Goal: Information Seeking & Learning: Learn about a topic

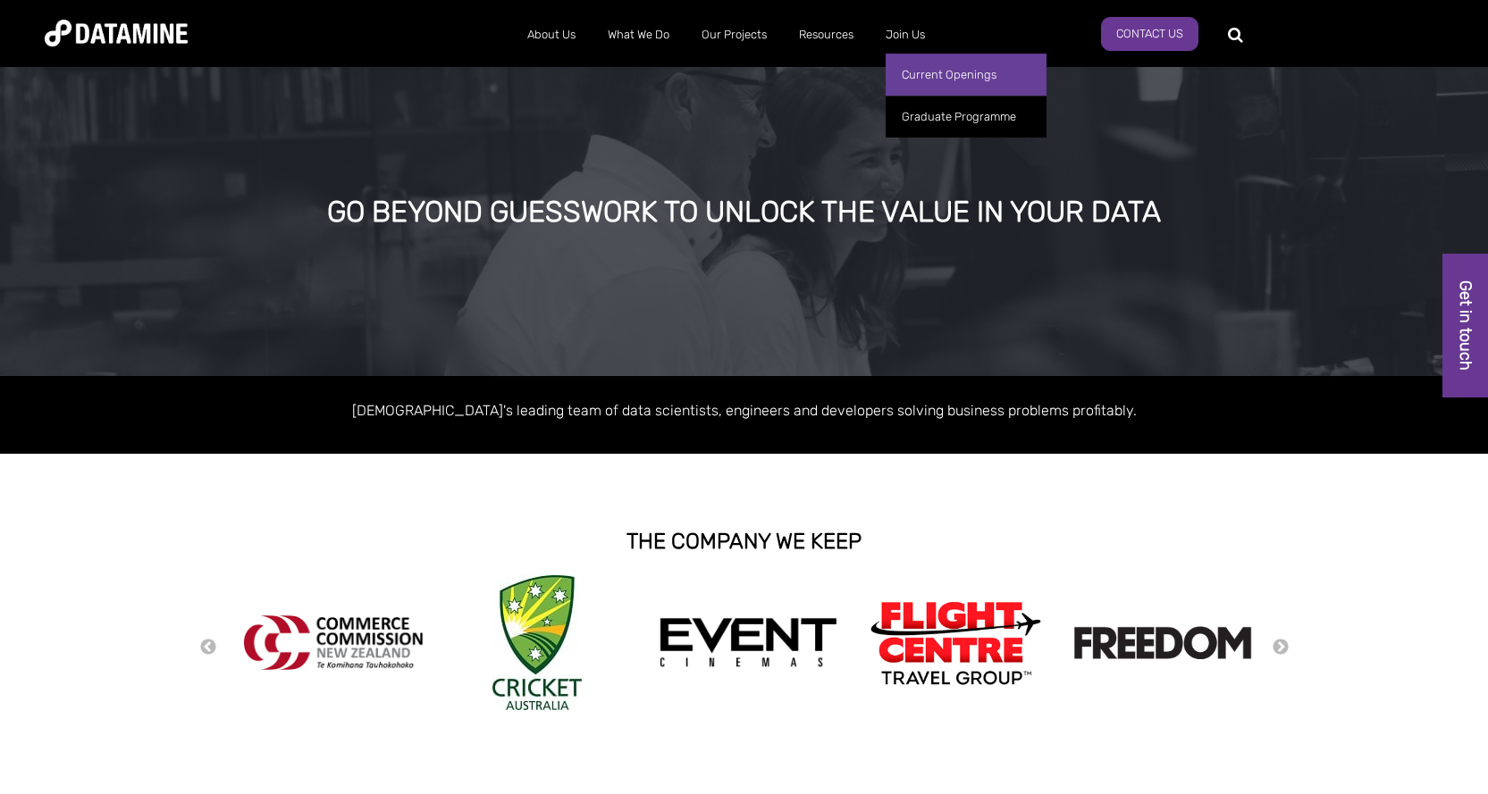
click at [921, 71] on link "Current Openings" at bounding box center [966, 75] width 161 height 42
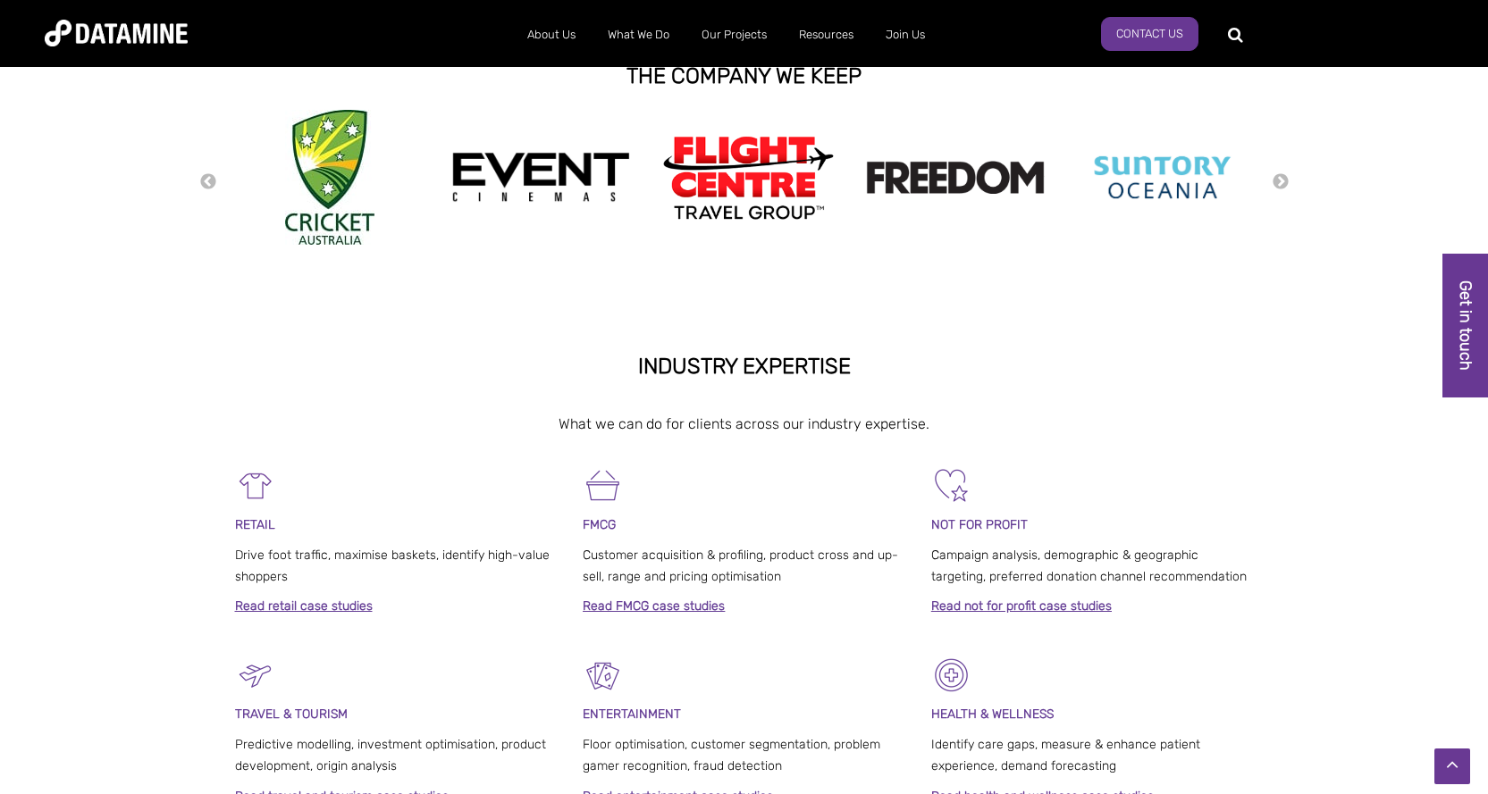
scroll to position [489, 0]
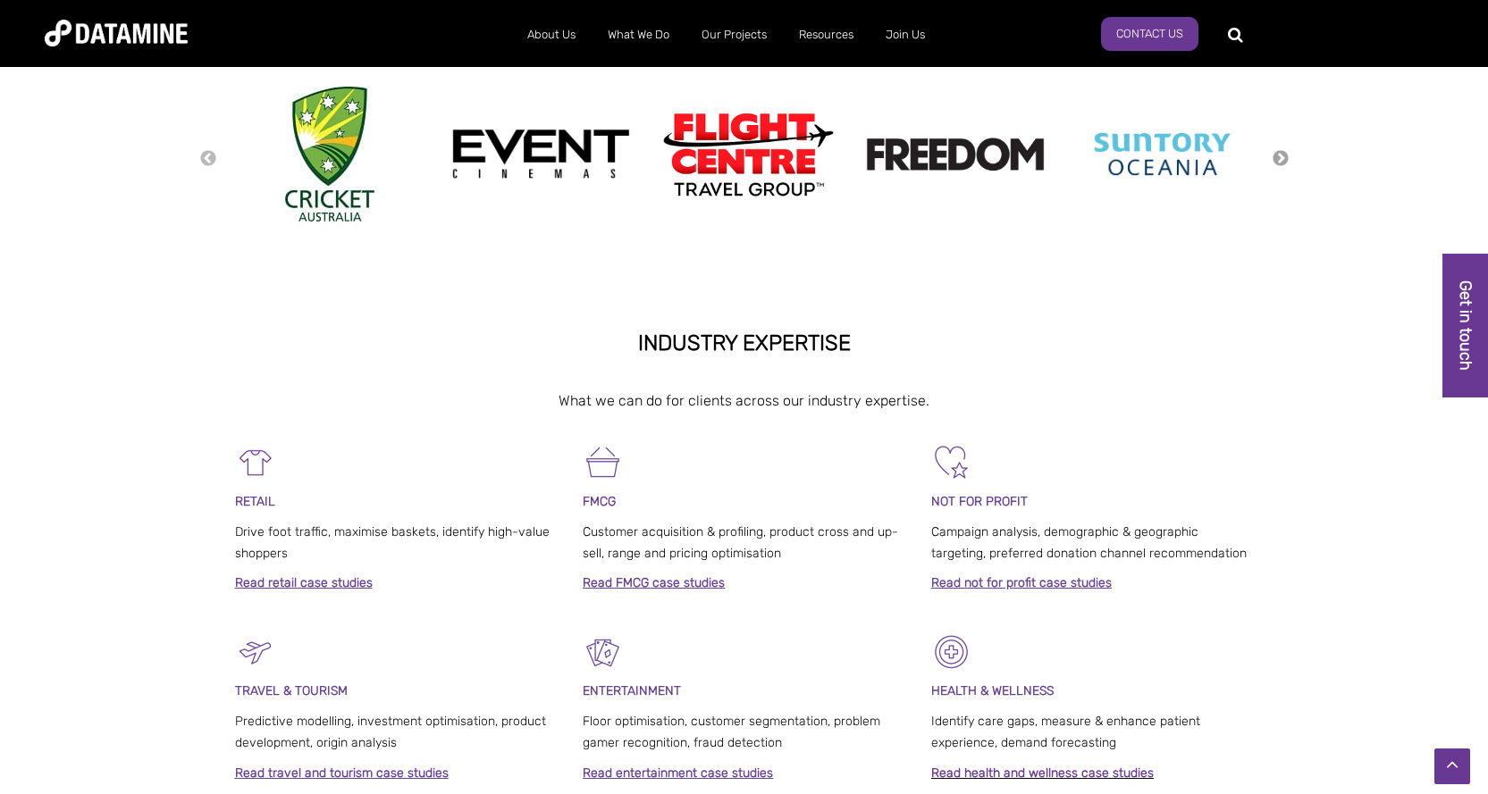
click at [1281, 159] on button "Next" at bounding box center [1281, 159] width 18 height 20
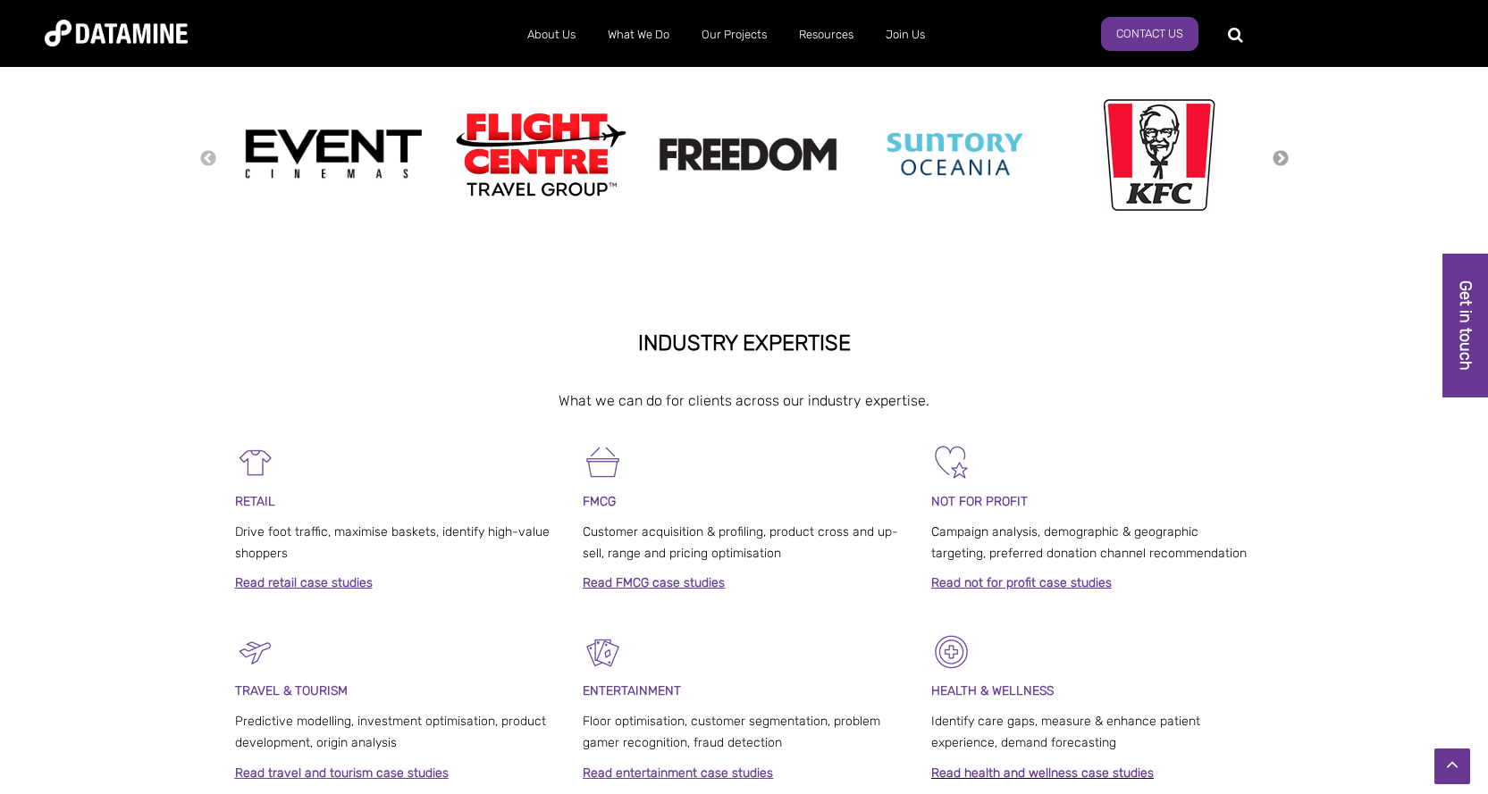
click at [1281, 159] on button "Next" at bounding box center [1281, 159] width 18 height 20
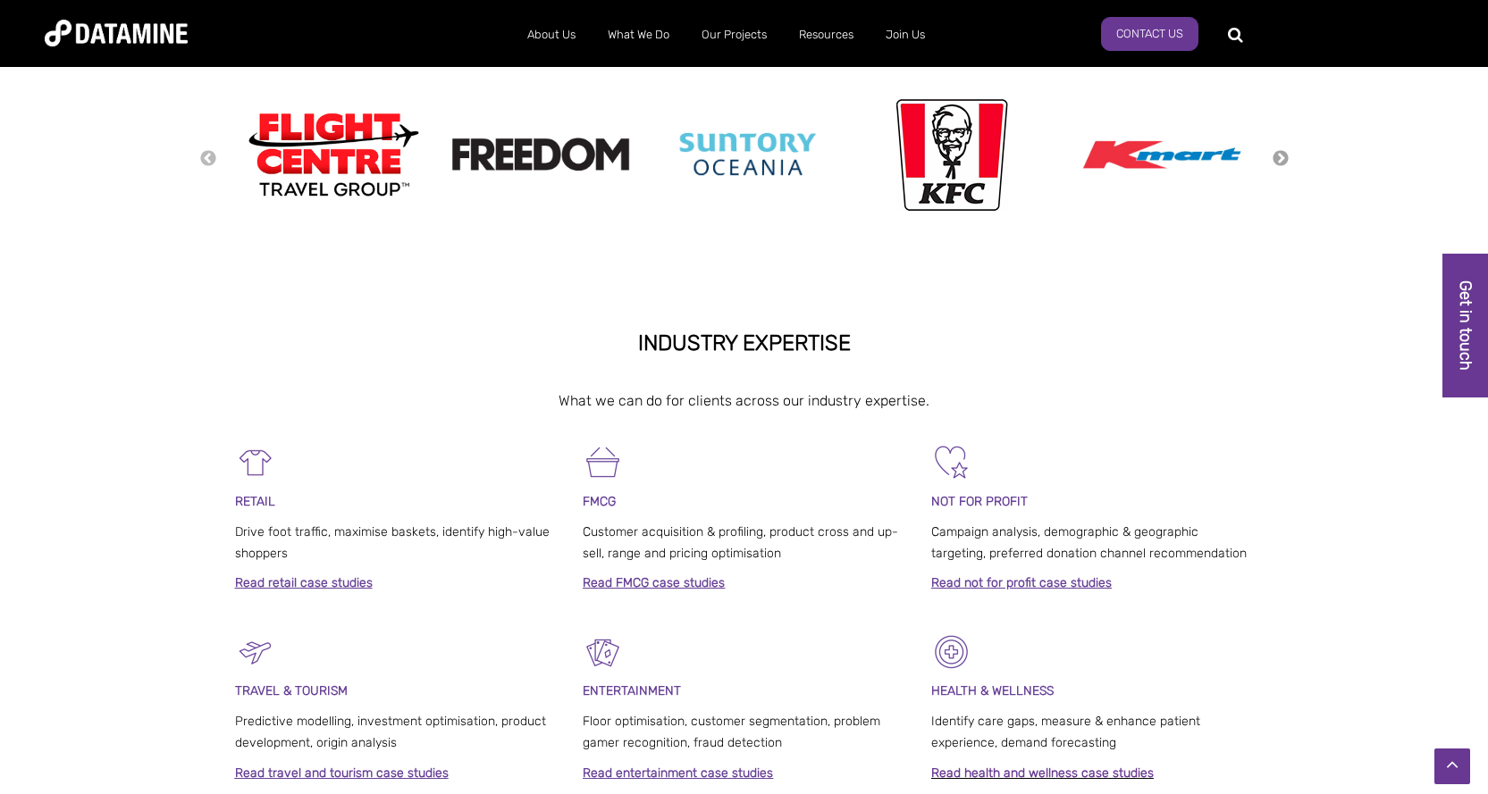
click at [1281, 159] on button "Next" at bounding box center [1281, 159] width 18 height 20
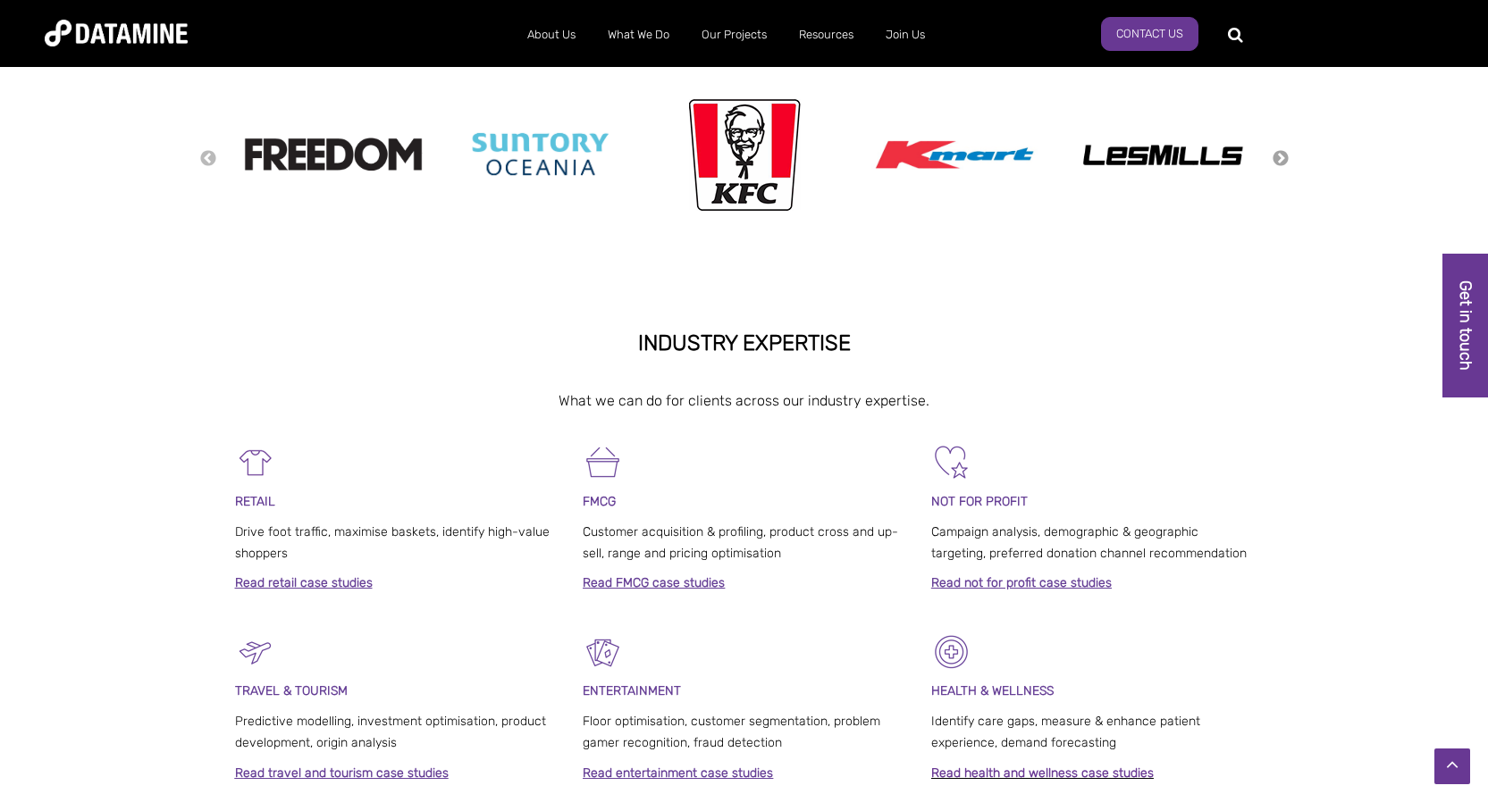
click at [1281, 159] on button "Next" at bounding box center [1281, 159] width 18 height 20
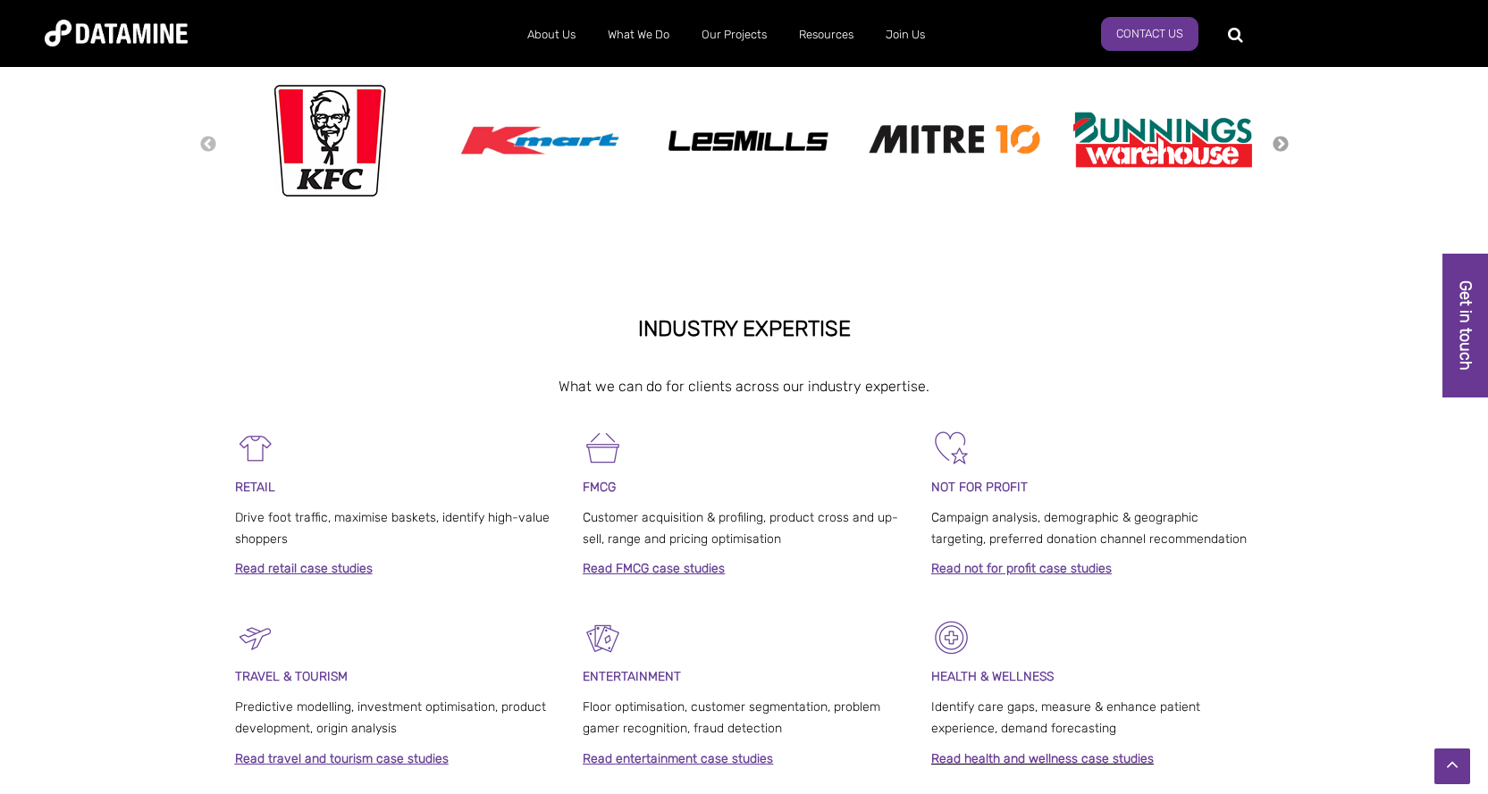
scroll to position [0, 0]
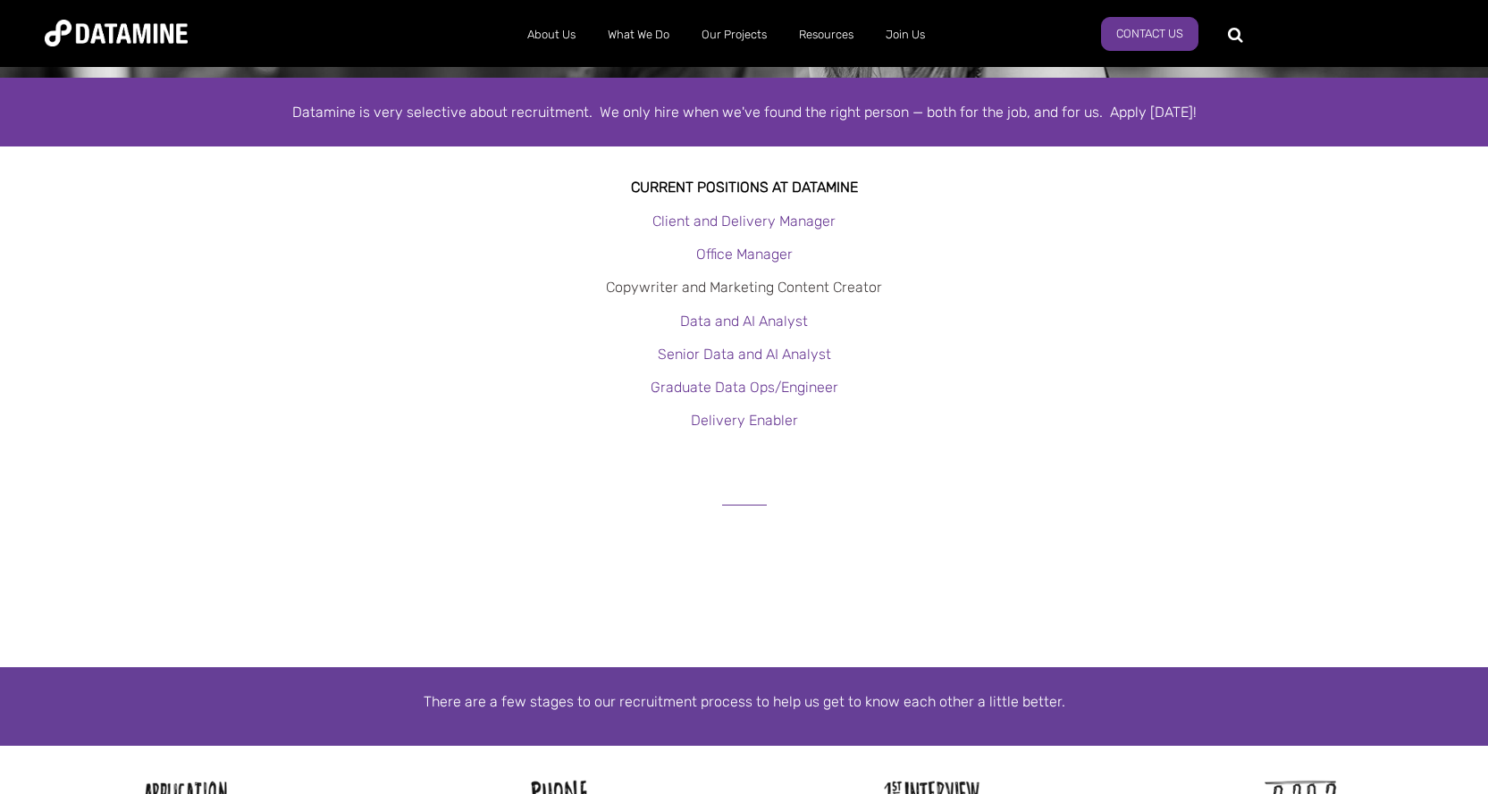
scroll to position [206, 0]
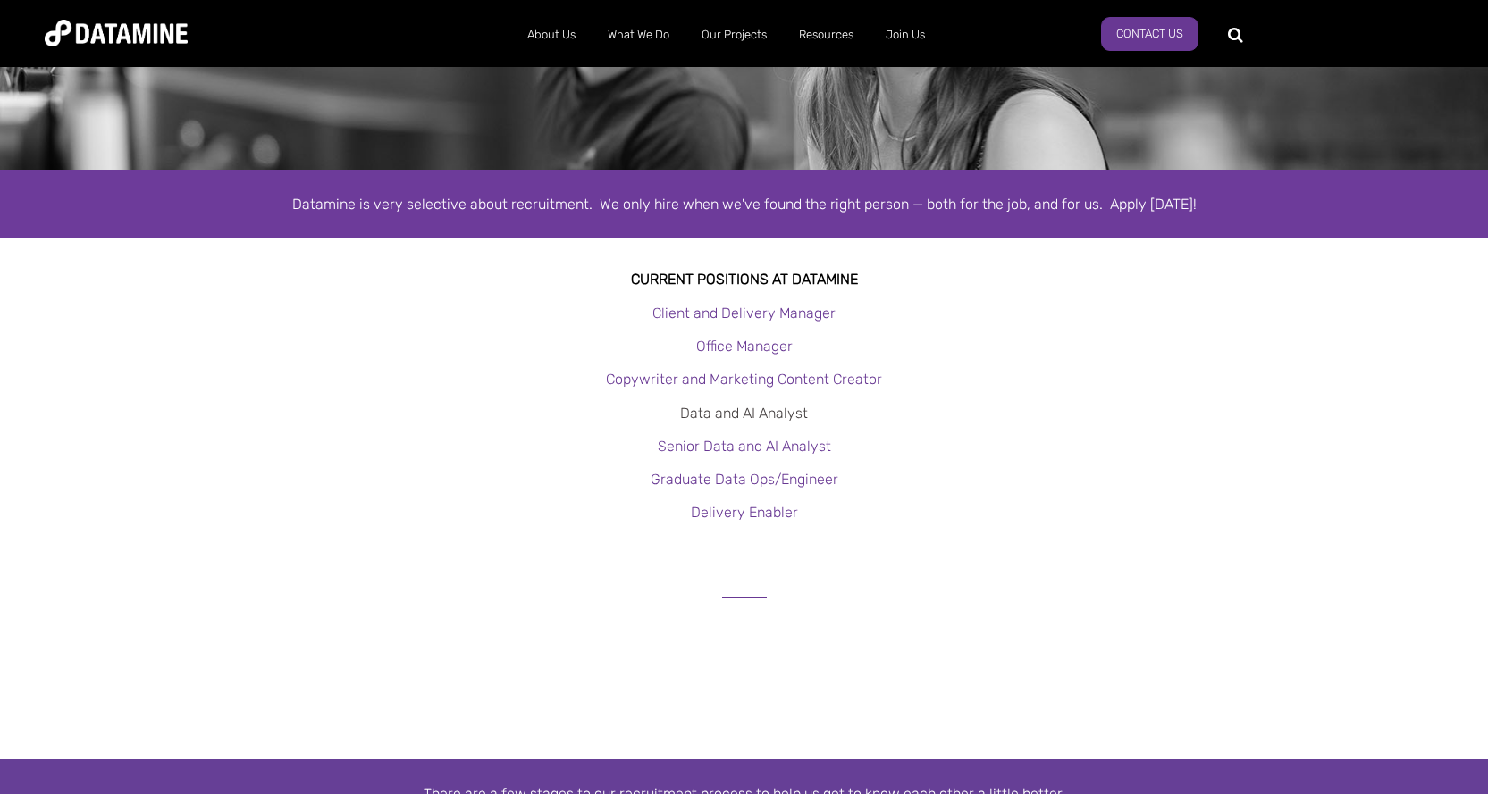
click at [774, 417] on link "Data and AI Analyst" at bounding box center [744, 413] width 128 height 17
click at [794, 449] on link "Senior Data and AI Analyst" at bounding box center [744, 446] width 173 height 17
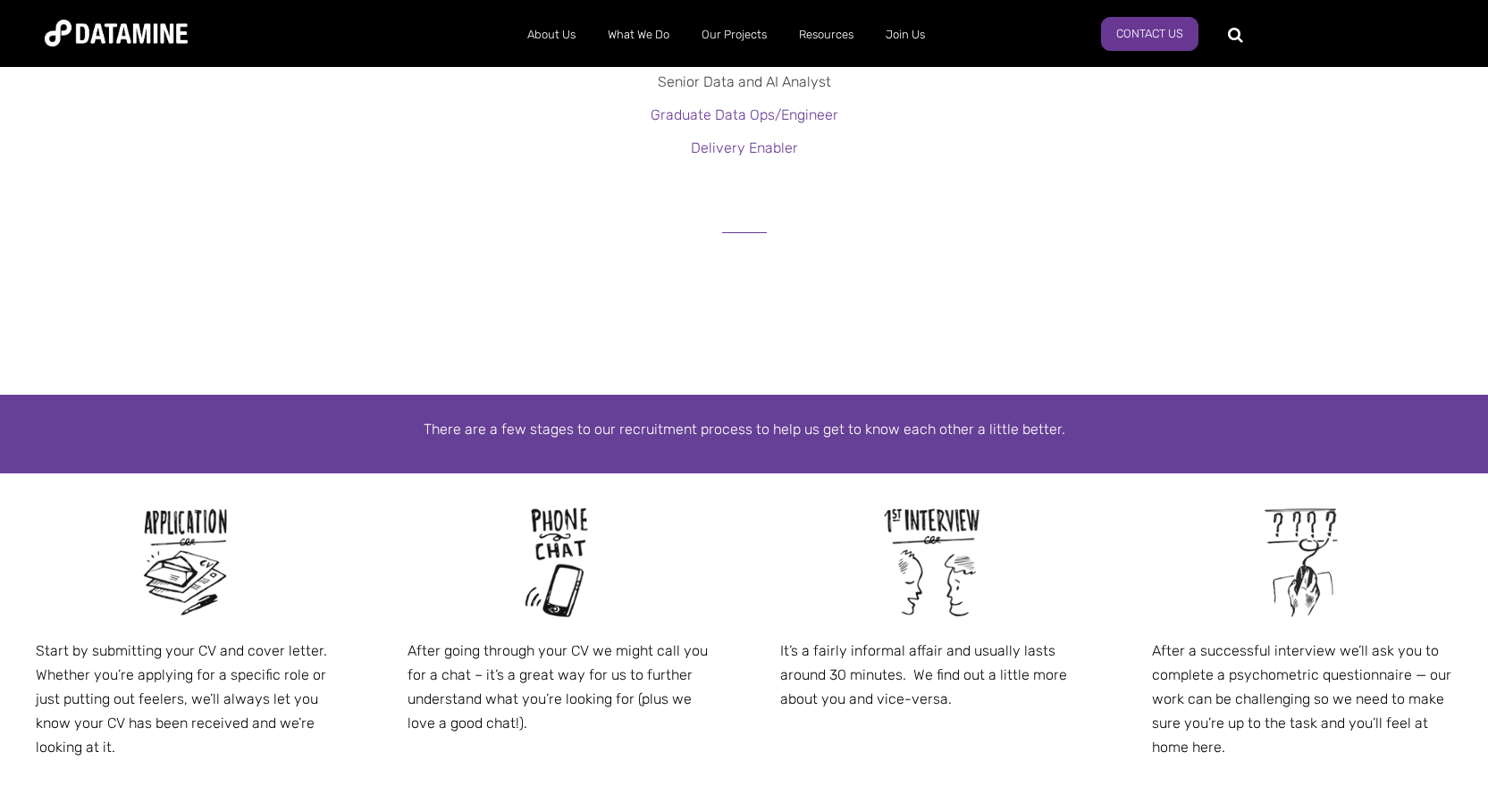
scroll to position [0, 0]
